Goal: Register for event/course

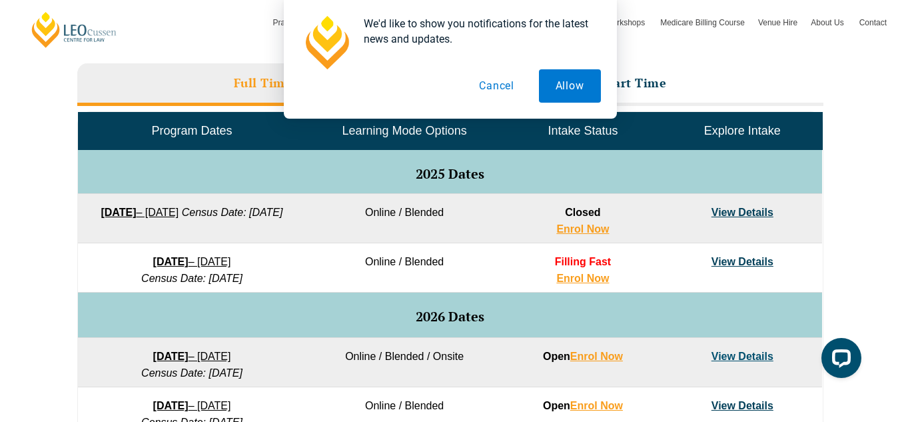
scroll to position [593, 0]
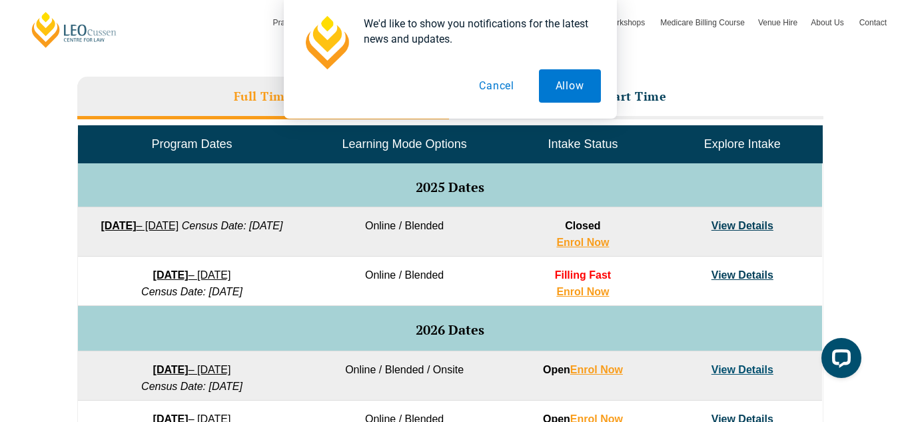
click at [502, 89] on button "Cancel" at bounding box center [496, 85] width 69 height 33
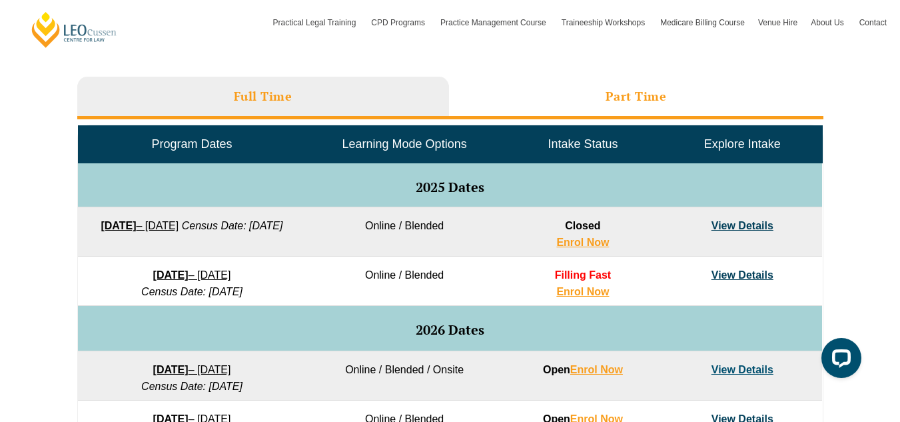
click at [635, 97] on h3 "Part Time" at bounding box center [635, 96] width 61 height 15
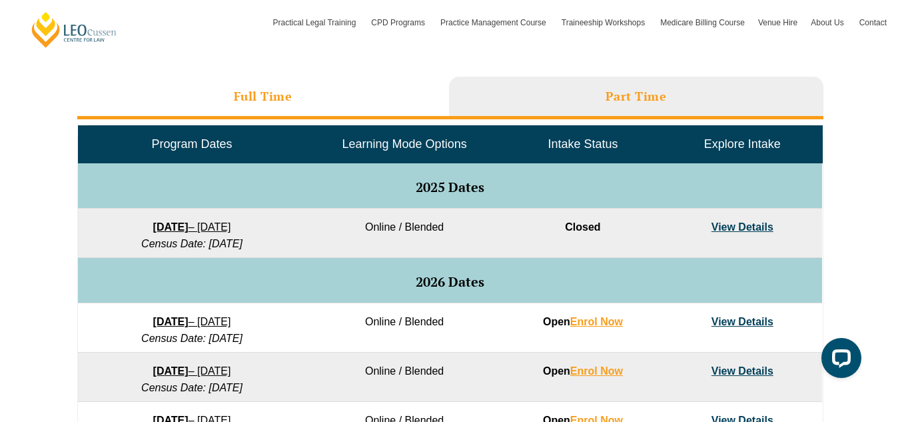
click at [261, 89] on h3 "Full Time" at bounding box center [263, 96] width 59 height 15
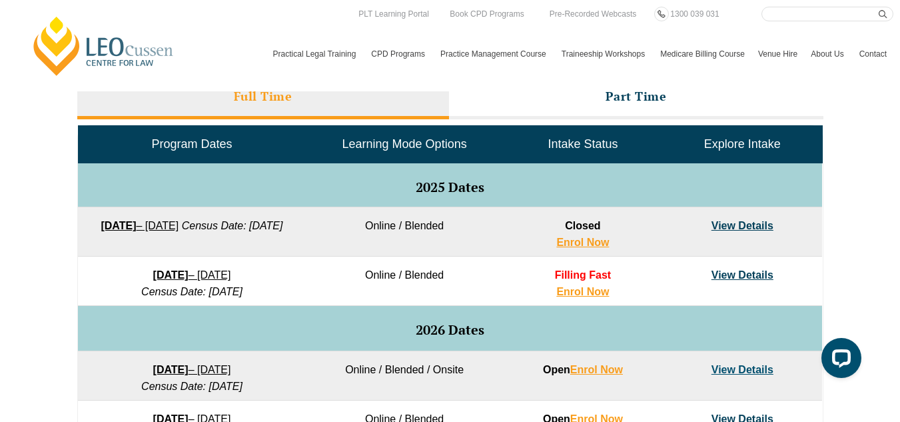
click at [727, 228] on link "View Details" at bounding box center [742, 225] width 62 height 11
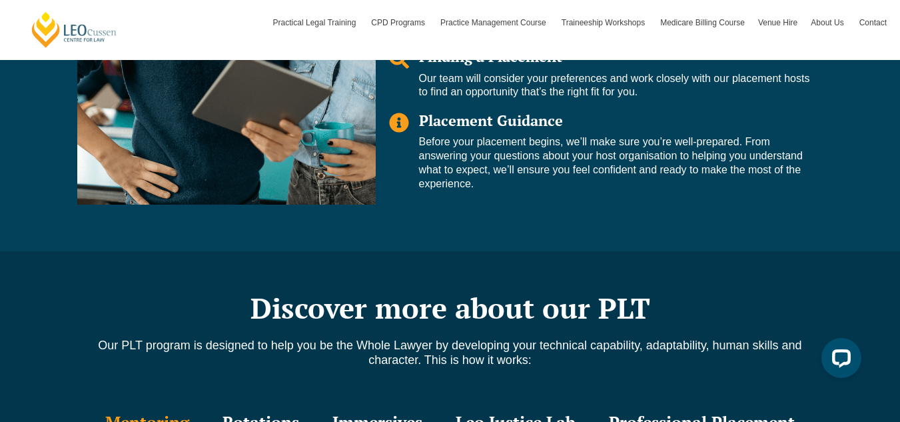
scroll to position [1555, 0]
